Goal: Book appointment/travel/reservation

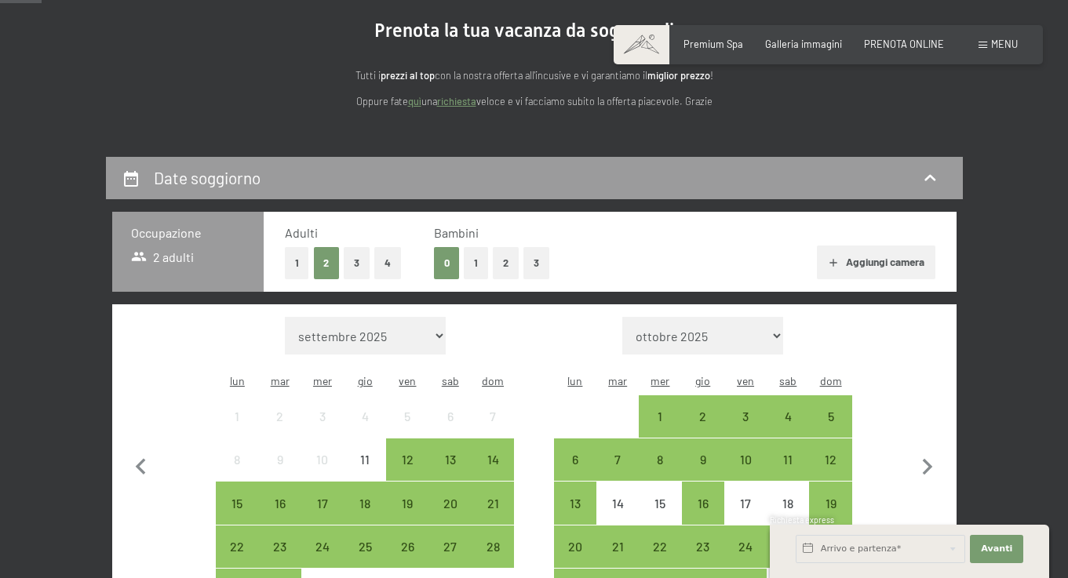
scroll to position [213, 0]
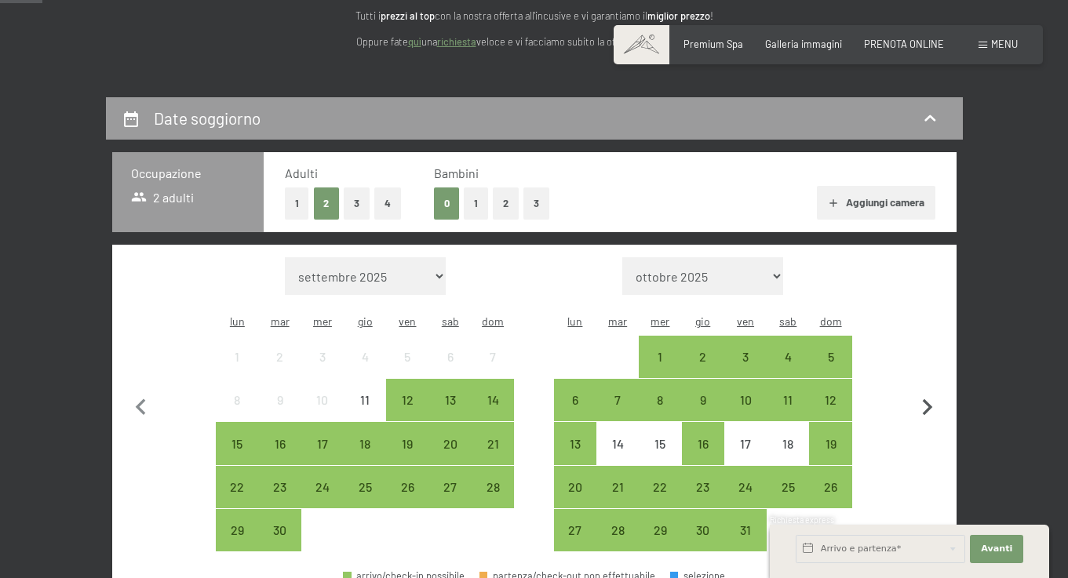
click at [925, 400] on icon "button" at bounding box center [928, 408] width 10 height 16
select select "[DATE]"
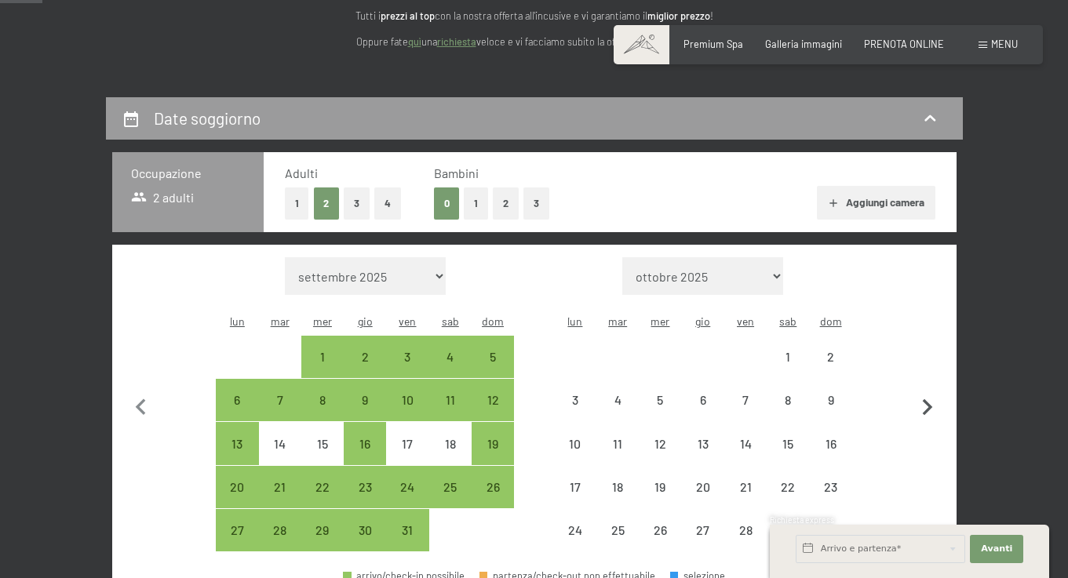
click at [925, 400] on icon "button" at bounding box center [928, 408] width 10 height 16
select select "[DATE]"
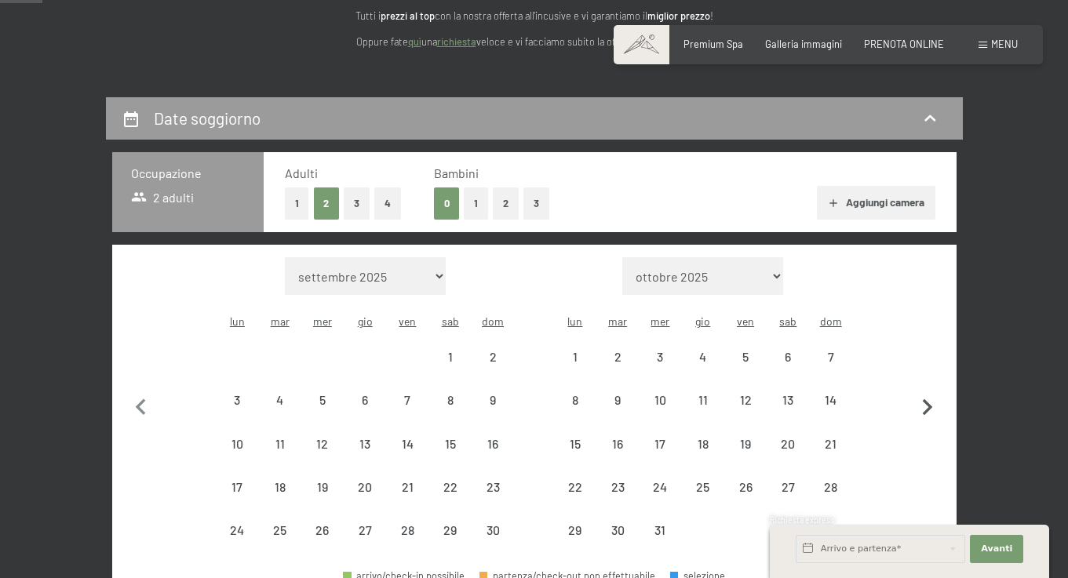
select select "[DATE]"
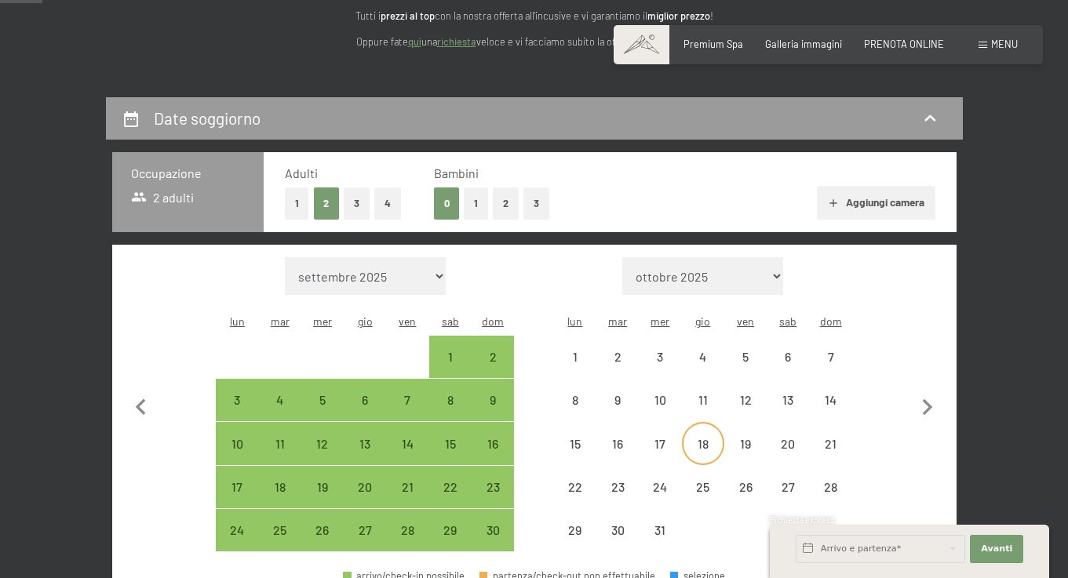
select select "[DATE]"
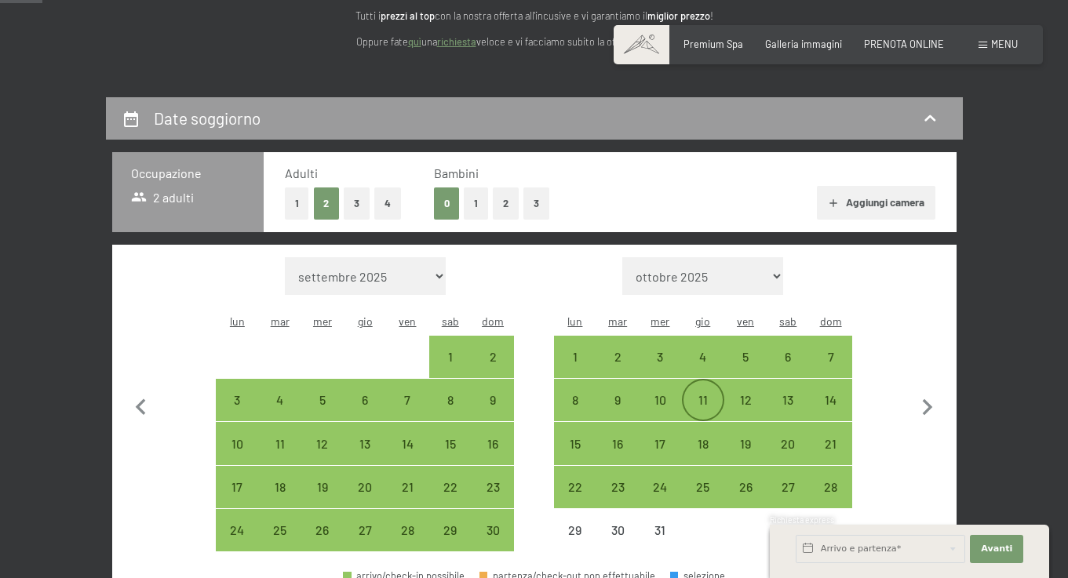
click at [704, 394] on div "11" at bounding box center [703, 413] width 39 height 39
select select "[DATE]"
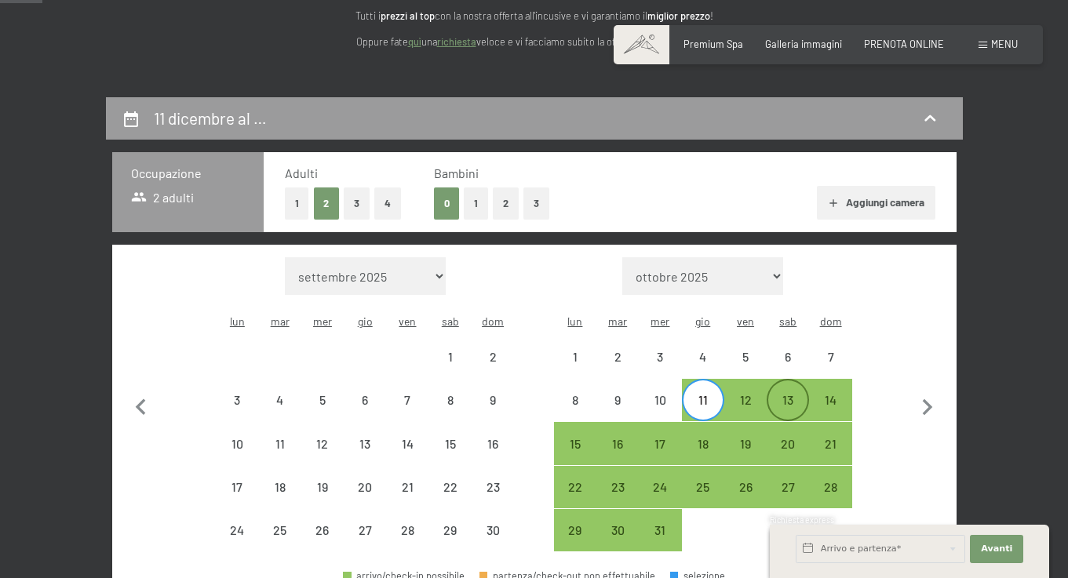
click at [790, 394] on div "13" at bounding box center [787, 413] width 39 height 39
select select "[DATE]"
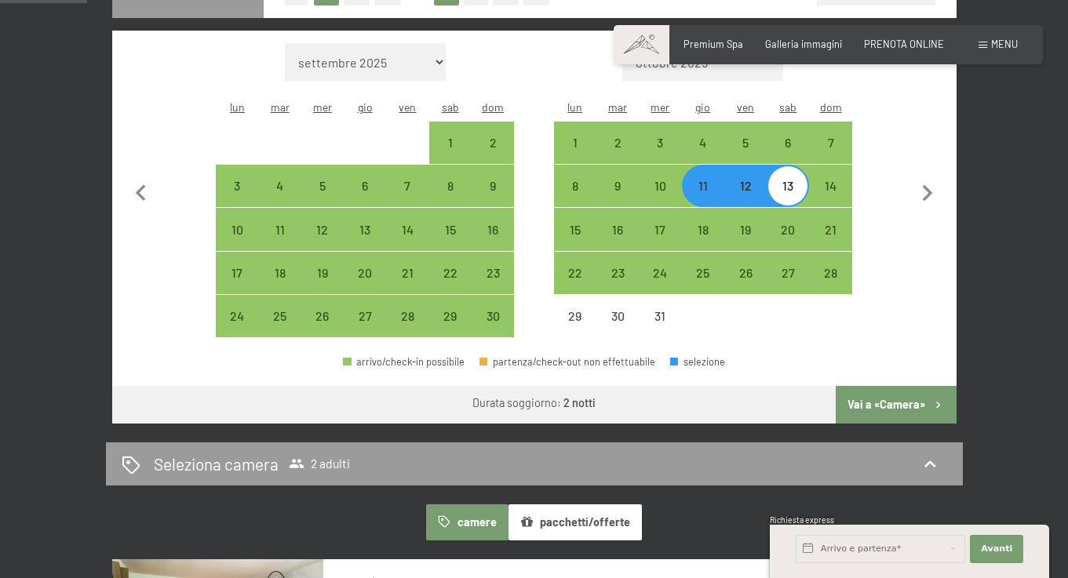
click at [878, 386] on button "Vai a «Camera»" at bounding box center [896, 405] width 120 height 38
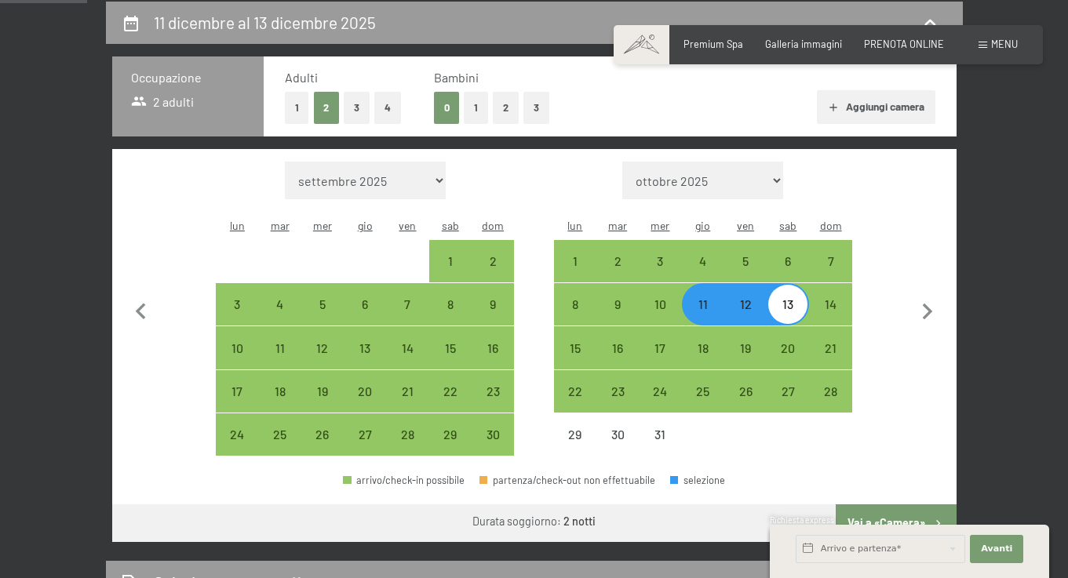
select select "[DATE]"
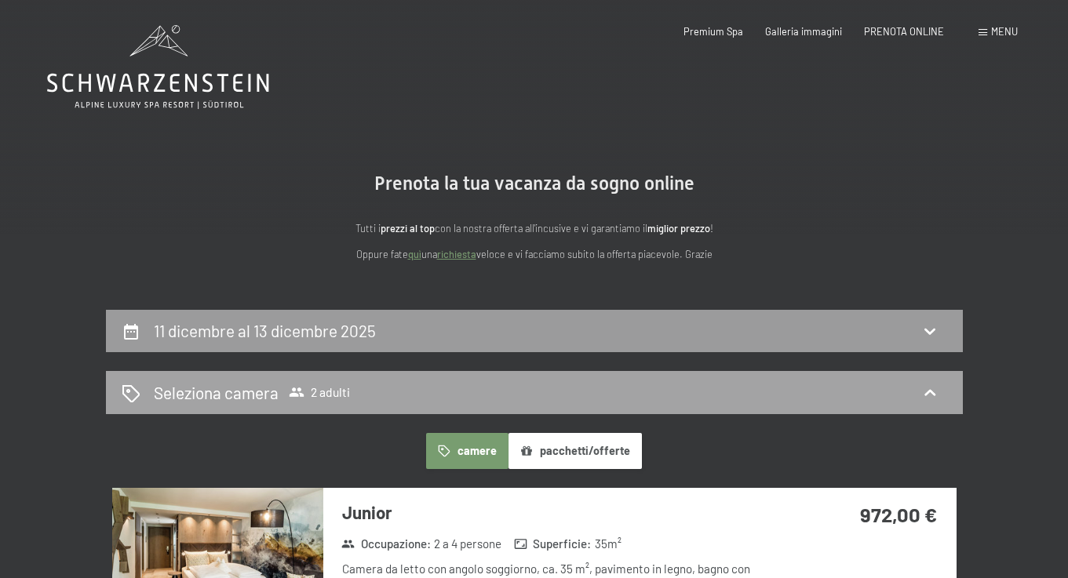
scroll to position [0, 0]
click at [680, 314] on div "11 dicembre al 13 dicembre 2025" at bounding box center [534, 331] width 857 height 43
select select "[DATE]"
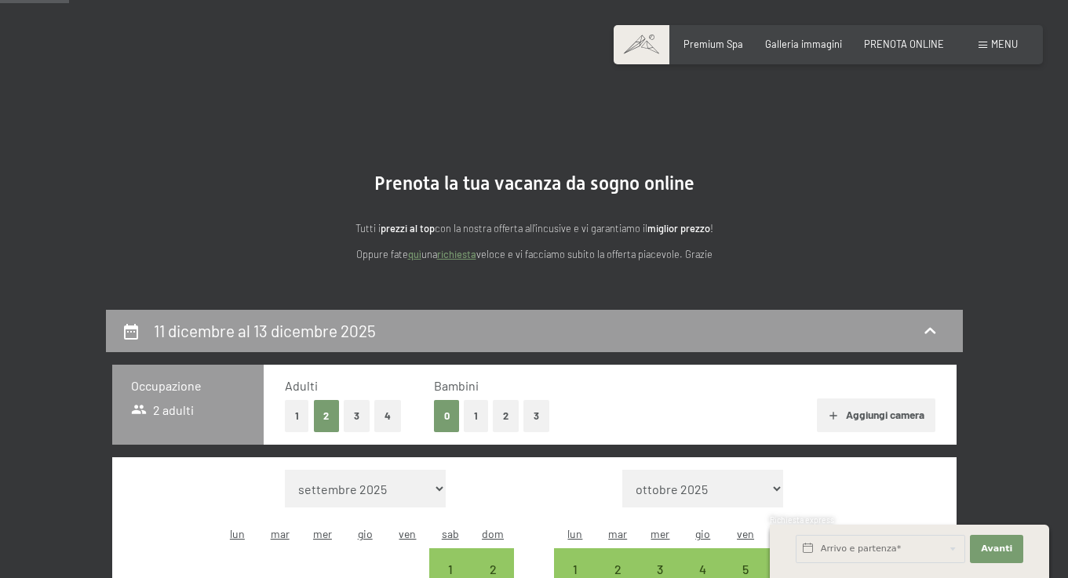
scroll to position [308, 0]
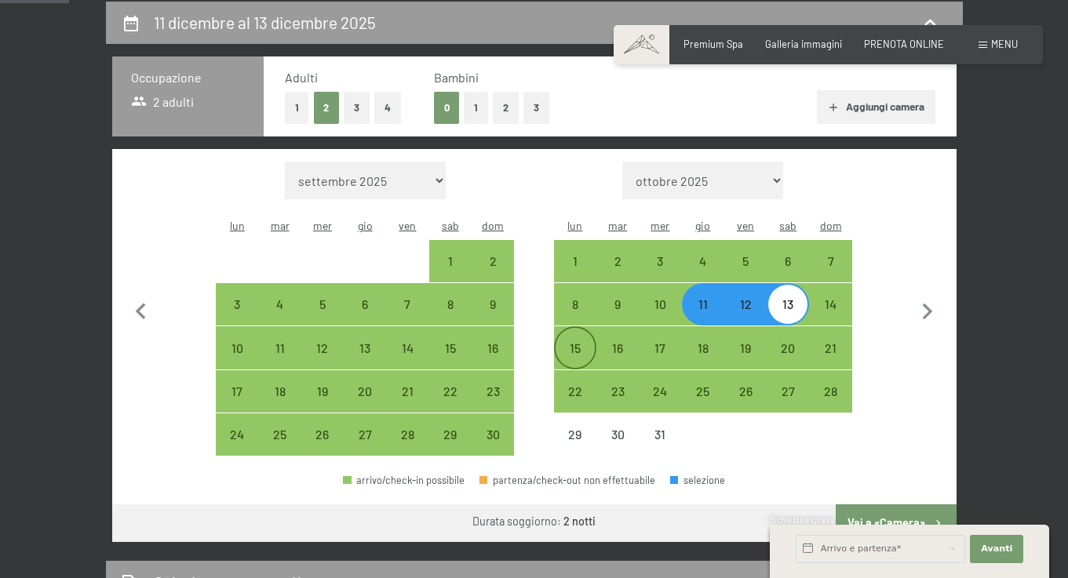
click at [578, 342] on div "15" at bounding box center [575, 361] width 39 height 39
select select "[DATE]"
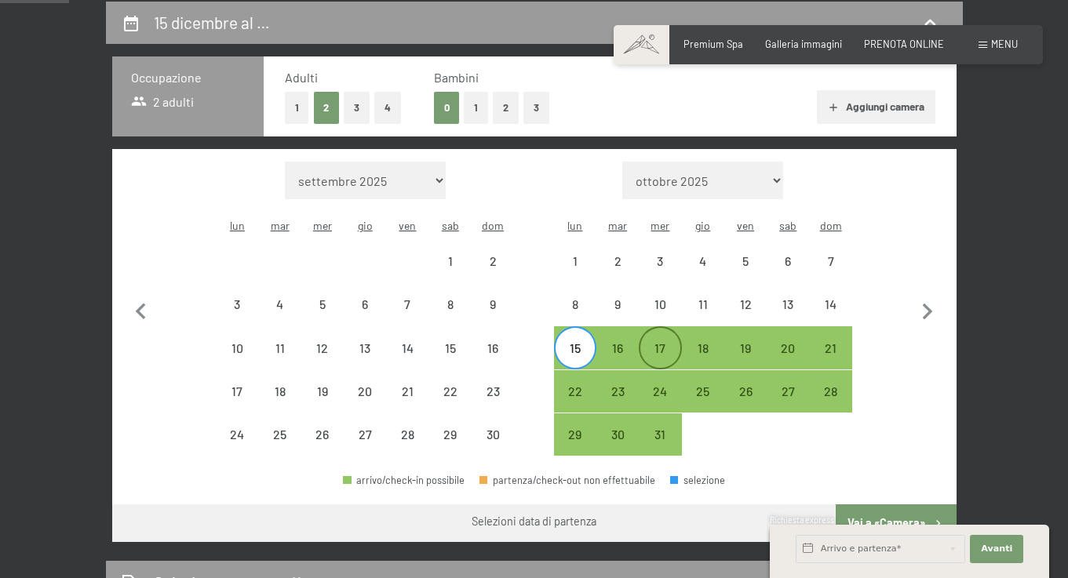
click at [657, 342] on div "17" at bounding box center [659, 361] width 39 height 39
select select "[DATE]"
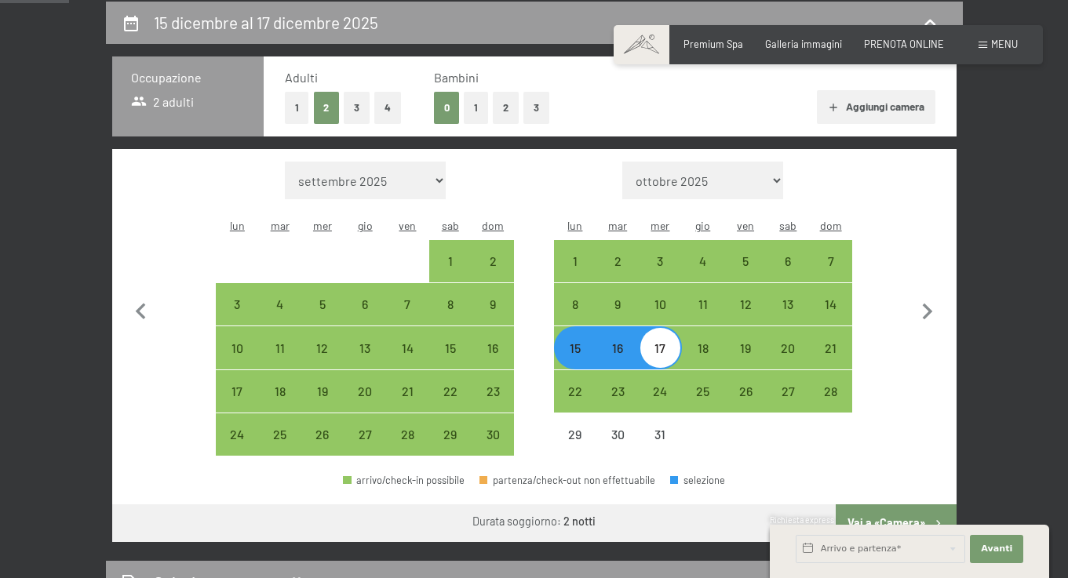
click at [893, 505] on button "Vai a «Camera»" at bounding box center [896, 524] width 120 height 38
select select "[DATE]"
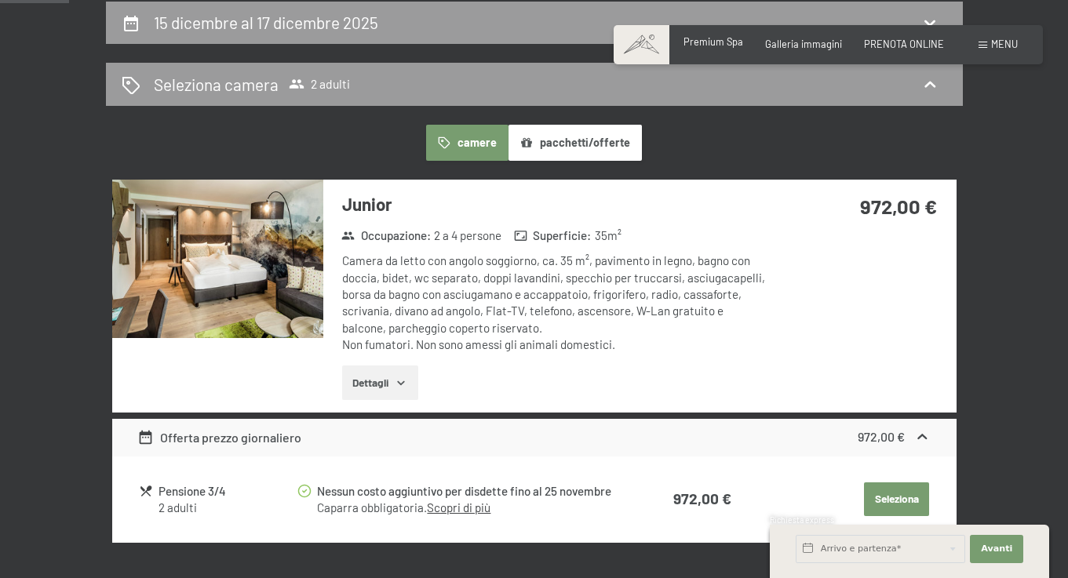
click at [709, 47] on span "Premium Spa" at bounding box center [714, 41] width 60 height 13
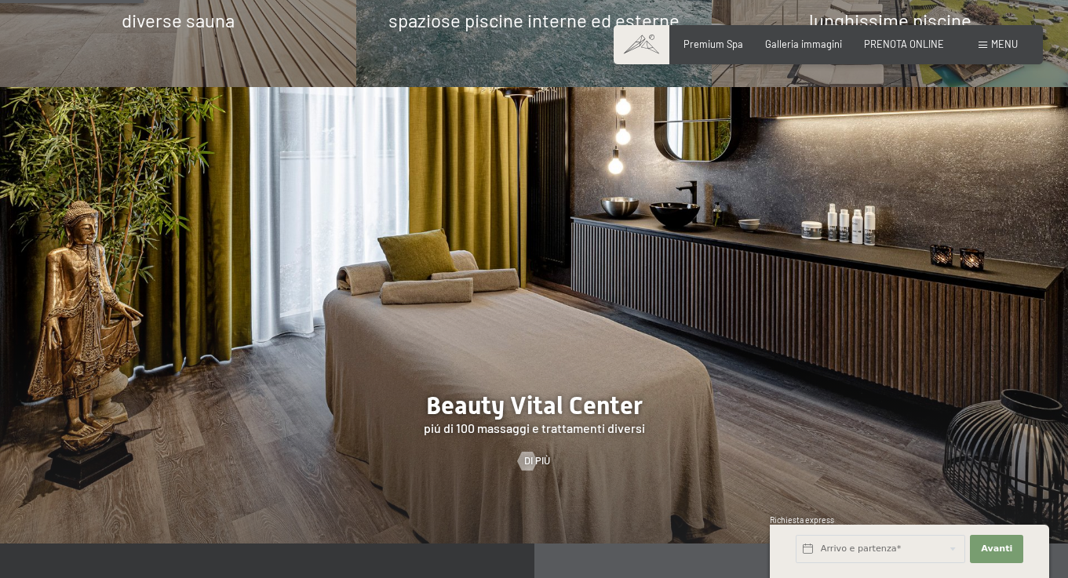
scroll to position [1246, 0]
